Goal: Task Accomplishment & Management: Use online tool/utility

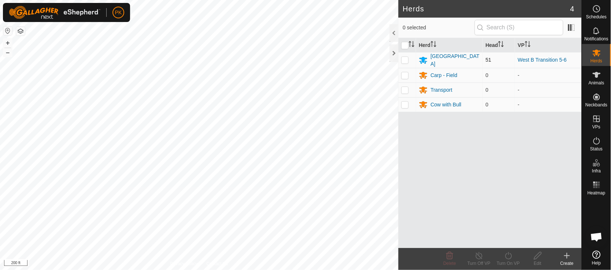
click at [405, 59] on p-checkbox at bounding box center [405, 60] width 7 height 6
checkbox input "true"
drag, startPoint x: 507, startPoint y: 254, endPoint x: 511, endPoint y: 250, distance: 6.5
click at [511, 250] on div "Turn On VP" at bounding box center [508, 259] width 29 height 22
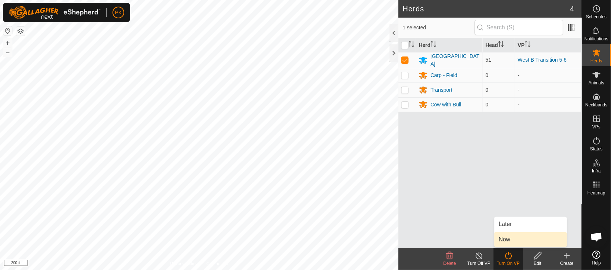
click at [511, 239] on link "Now" at bounding box center [531, 239] width 73 height 15
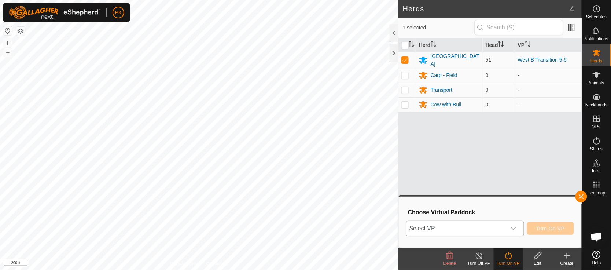
click at [513, 227] on icon "dropdown trigger" at bounding box center [514, 229] width 6 height 6
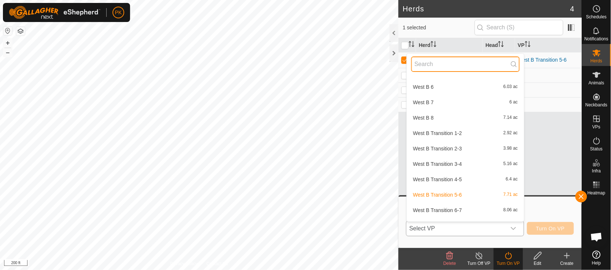
scroll to position [828, 0]
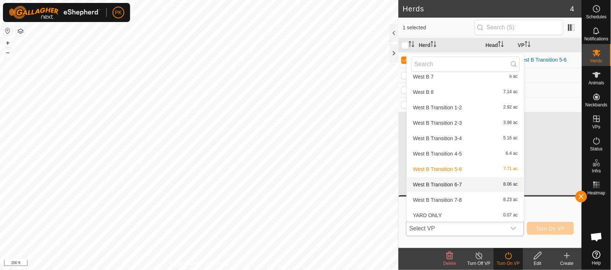
click at [455, 183] on li "West B Transition 6-7 8.06 ac" at bounding box center [465, 184] width 117 height 15
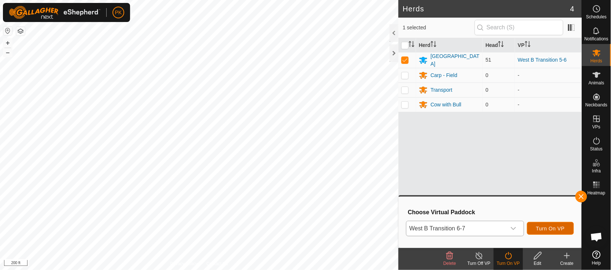
click at [540, 227] on span "Turn On VP" at bounding box center [551, 229] width 29 height 6
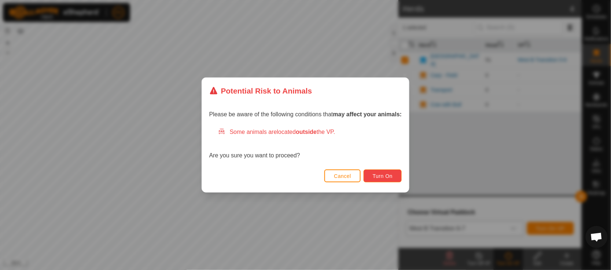
click at [384, 178] on span "Turn On" at bounding box center [383, 176] width 20 height 6
